Goal: Use online tool/utility: Utilize a website feature to perform a specific function

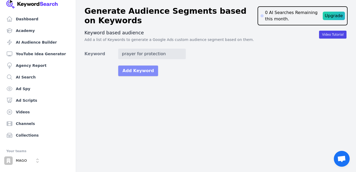
type input "prayer for protection"
click at [145, 72] on button "Add Keyword" at bounding box center [138, 70] width 40 height 11
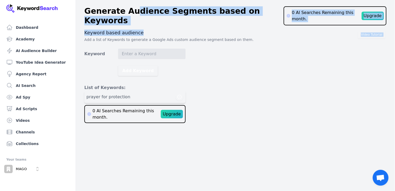
drag, startPoint x: 140, startPoint y: 26, endPoint x: 130, endPoint y: 15, distance: 14.2
click at [130, 15] on main "Generate Audience Segments based on Keywords 0 AI Searches Remaining this month…" at bounding box center [197, 62] width 395 height 125
click at [145, 30] on h3 "Keyword based audience" at bounding box center [235, 33] width 302 height 6
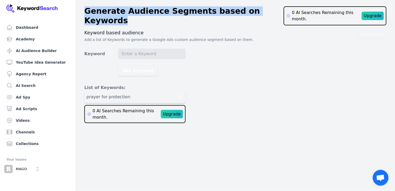
drag, startPoint x: 85, startPoint y: 9, endPoint x: 273, endPoint y: 12, distance: 187.6
click at [273, 12] on h1 "Generate Audience Segments based on Keywords" at bounding box center [183, 15] width 199 height 19
copy h1 "Generate Audience Segments based on Keywords"
